Goal: Find specific page/section: Find specific page/section

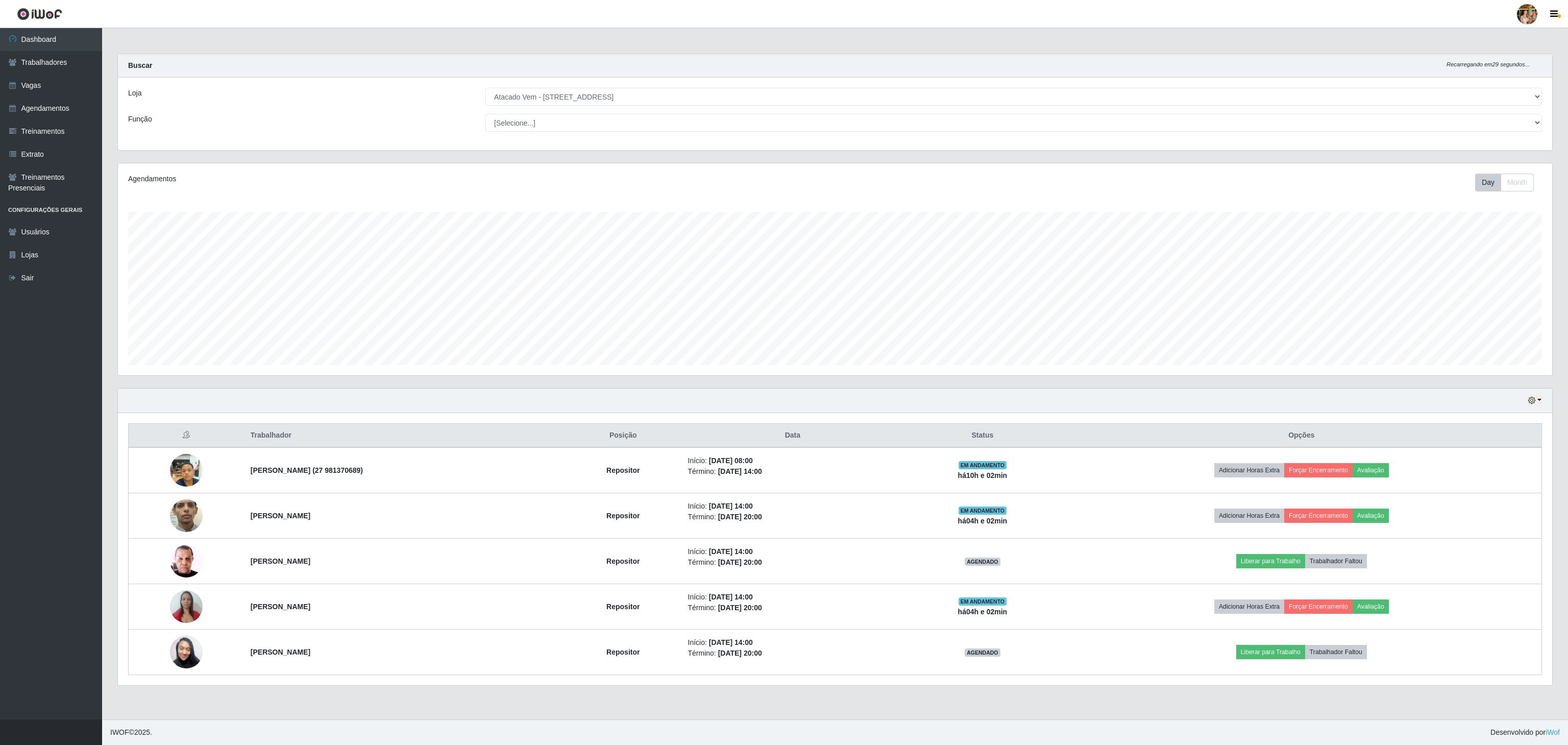
scroll to position [212, 1433]
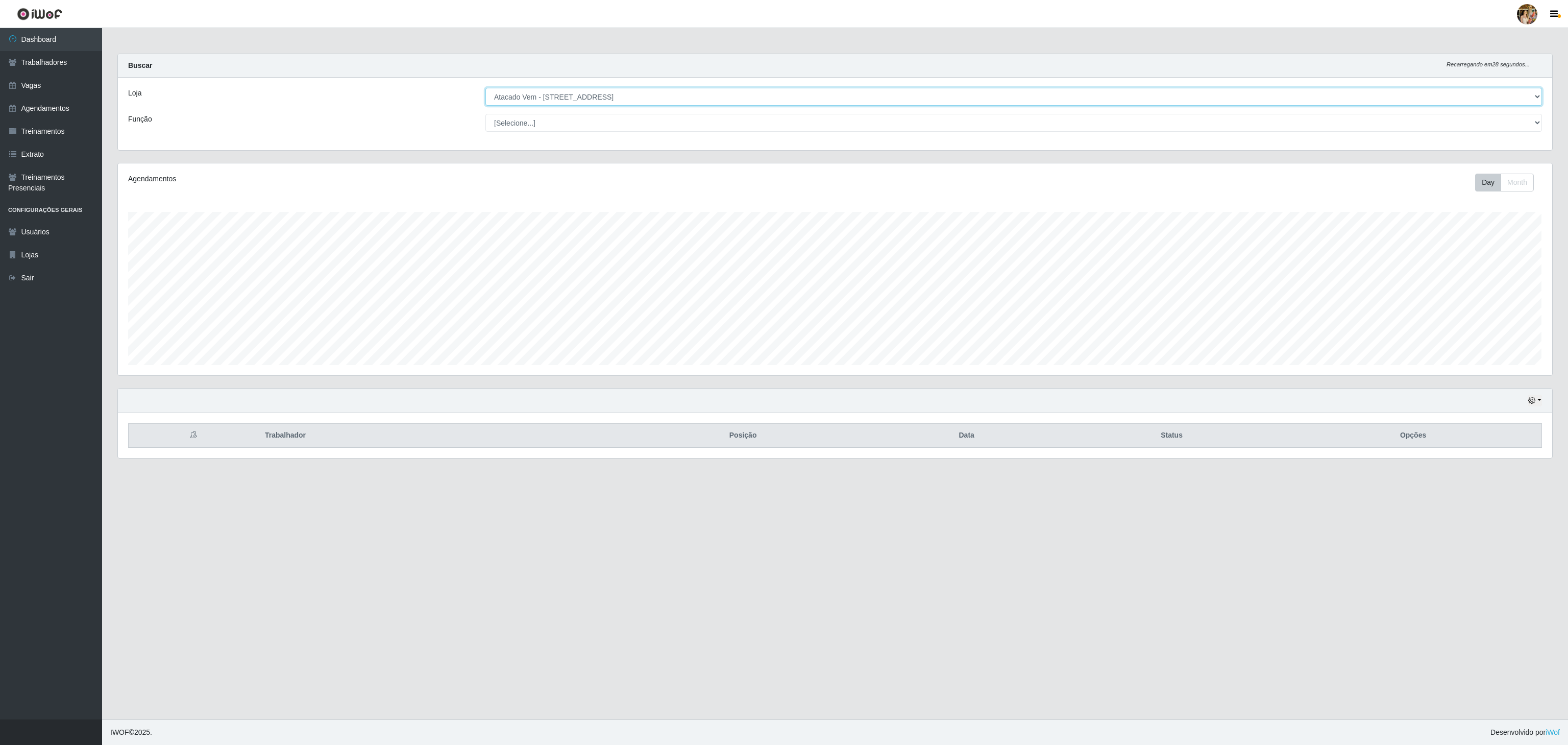
click at [586, 100] on select "[Selecione...] Atacado Vem - [GEOGRAPHIC_DATA] 30 Laranjeiras Velha Atacado Vem…" at bounding box center [1014, 97] width 1056 height 18
click at [586, 87] on div "Loja [Selecione...] Atacado Vem - [GEOGRAPHIC_DATA] 30 Laranjeiras Velha Atacad…" at bounding box center [835, 114] width 1434 height 73
click at [571, 96] on select "[Selecione...] Atacado Vem - [GEOGRAPHIC_DATA] 30 Laranjeiras Velha Atacado Vem…" at bounding box center [1014, 97] width 1056 height 18
click at [486, 89] on select "[Selecione...] Atacado Vem - [GEOGRAPHIC_DATA] 30 Laranjeiras Velha Atacado Vem…" at bounding box center [1014, 97] width 1056 height 18
click at [592, 92] on select "[Selecione...] Atacado Vem - [GEOGRAPHIC_DATA] 30 Laranjeiras Velha Atacado Vem…" at bounding box center [1014, 97] width 1056 height 18
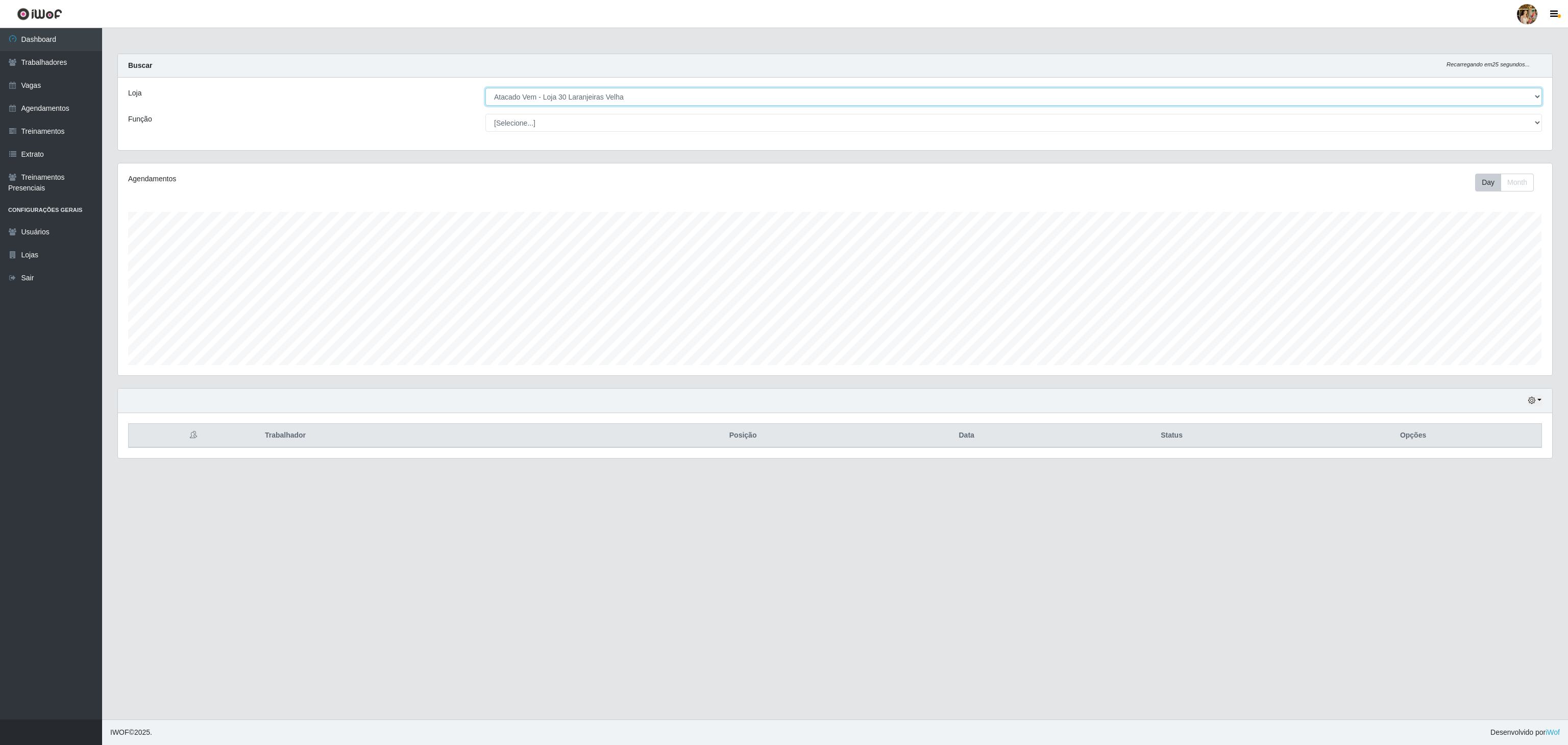
click at [486, 89] on select "[Selecione...] Atacado Vem - [GEOGRAPHIC_DATA] 30 Laranjeiras Velha Atacado Vem…" at bounding box center [1014, 97] width 1056 height 18
click at [594, 102] on select "[Selecione...] Atacado Vem - [GEOGRAPHIC_DATA] 30 Laranjeiras Velha Atacado Vem…" at bounding box center [1014, 97] width 1056 height 18
select select "461"
click at [486, 89] on select "[Selecione...] Atacado Vem - [GEOGRAPHIC_DATA] 30 Laranjeiras Velha Atacado Vem…" at bounding box center [1014, 97] width 1056 height 18
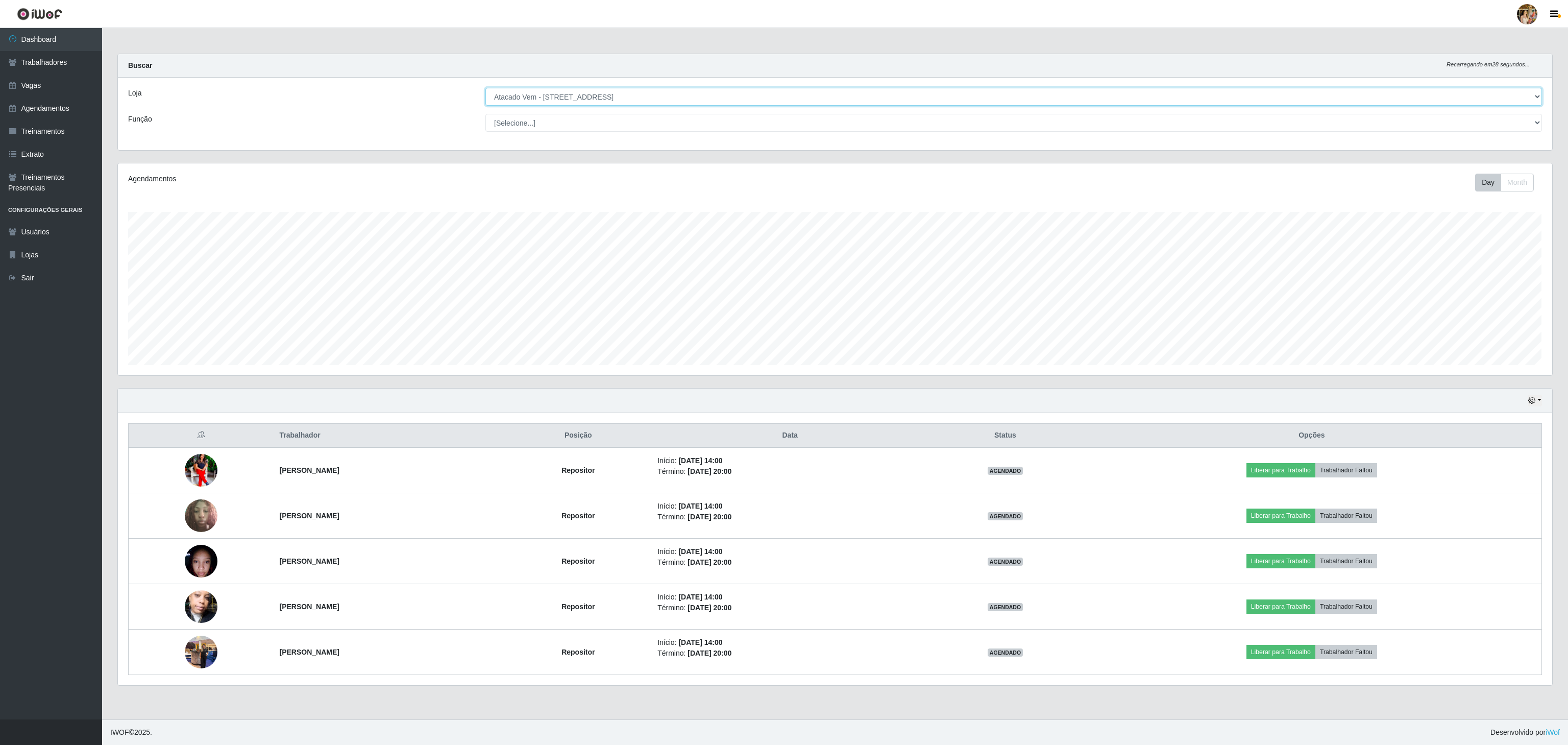
click at [601, 98] on select "[Selecione...] Atacado Vem - [GEOGRAPHIC_DATA] 30 Laranjeiras Velha Atacado Vem…" at bounding box center [1014, 97] width 1056 height 18
